Goal: Task Accomplishment & Management: Manage account settings

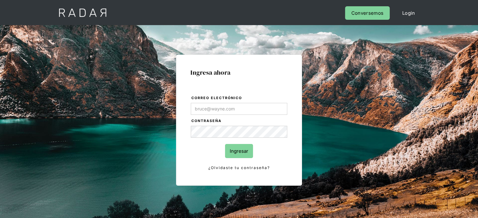
type input "[EMAIL_ADDRESS][PERSON_NAME][DOMAIN_NAME]"
click at [229, 152] on input "Ingresar" at bounding box center [239, 151] width 28 height 14
